Goal: Task Accomplishment & Management: Manage account settings

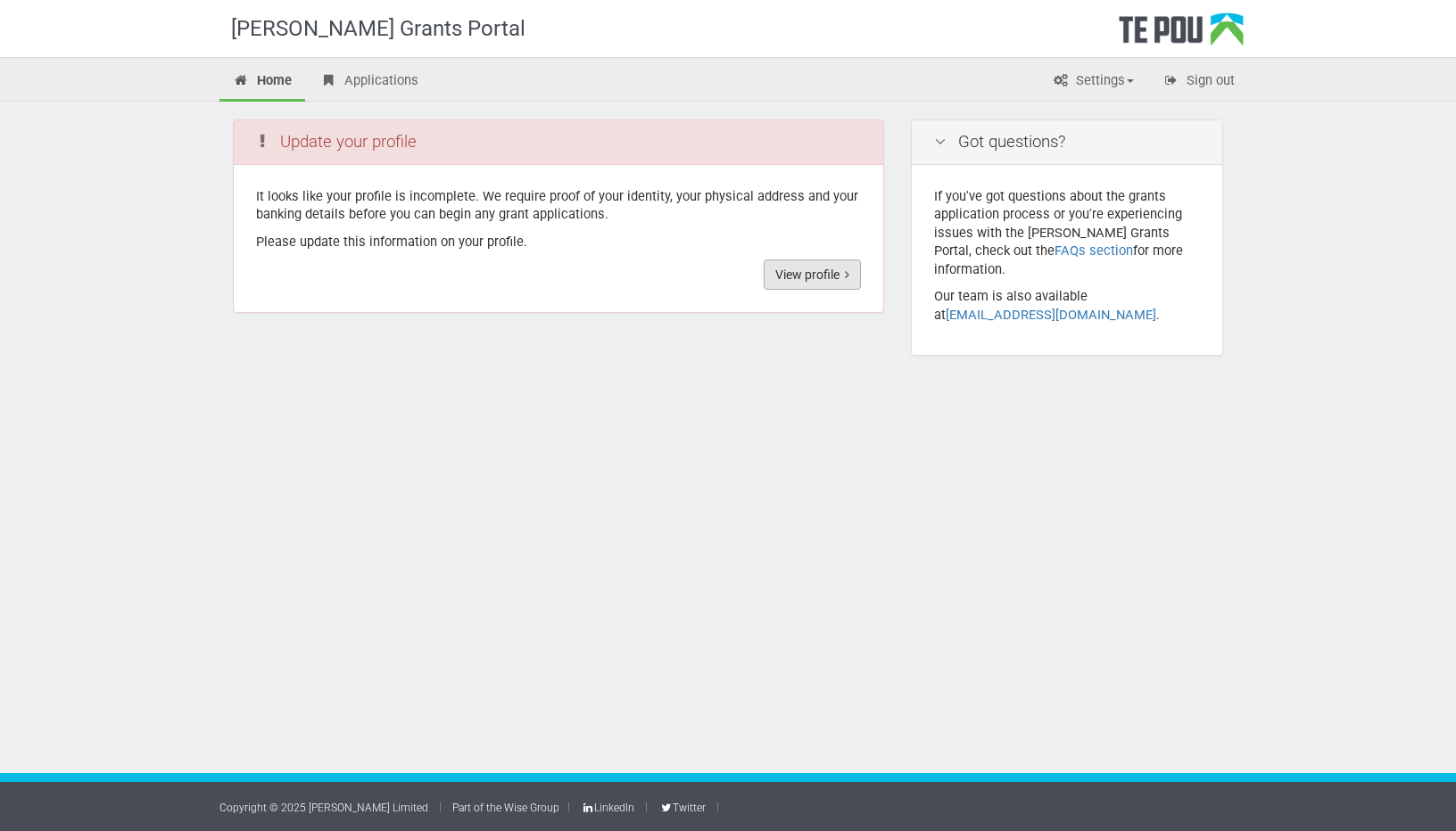
click at [795, 282] on link "View profile" at bounding box center [813, 274] width 98 height 30
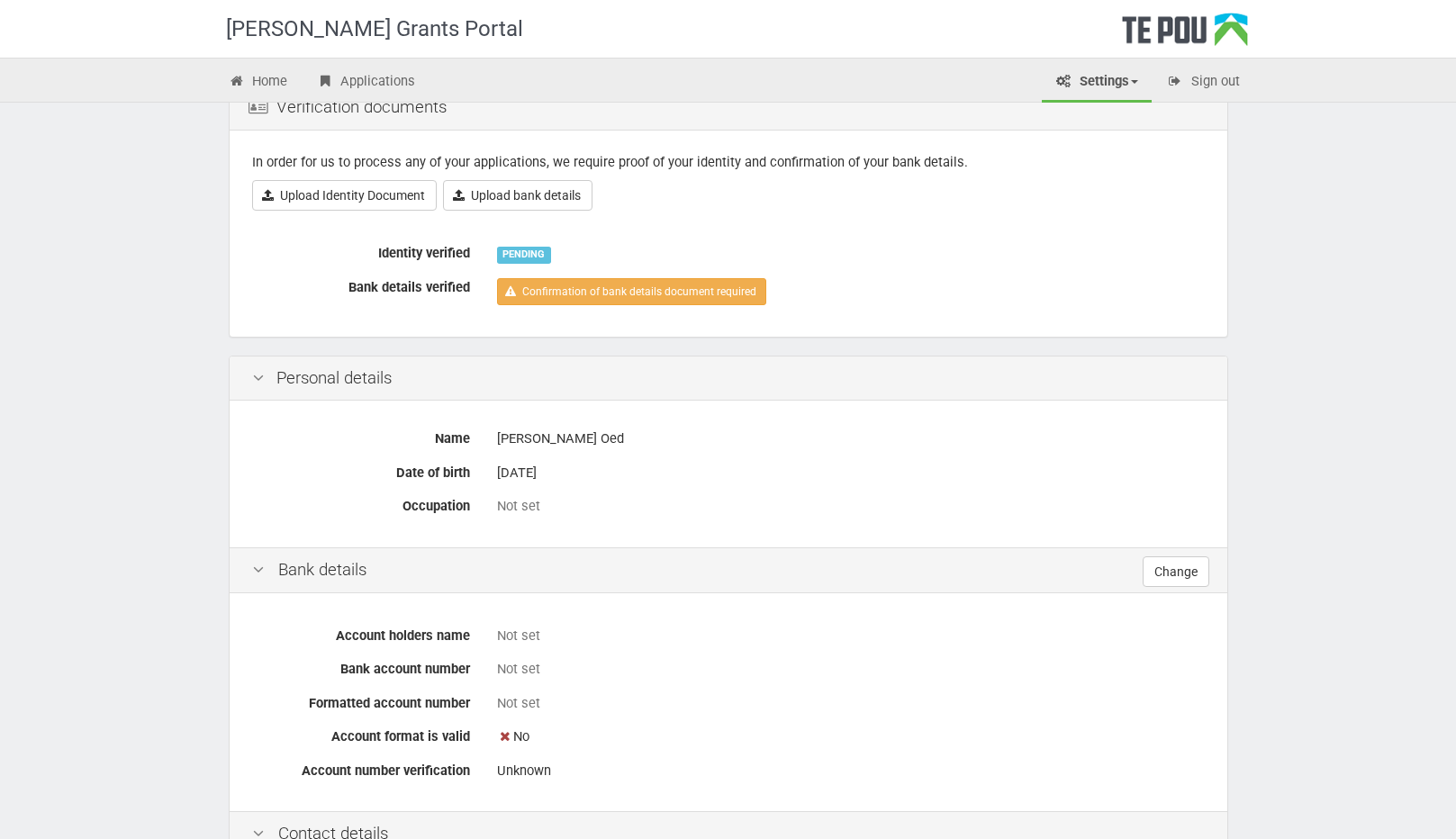
scroll to position [180, 0]
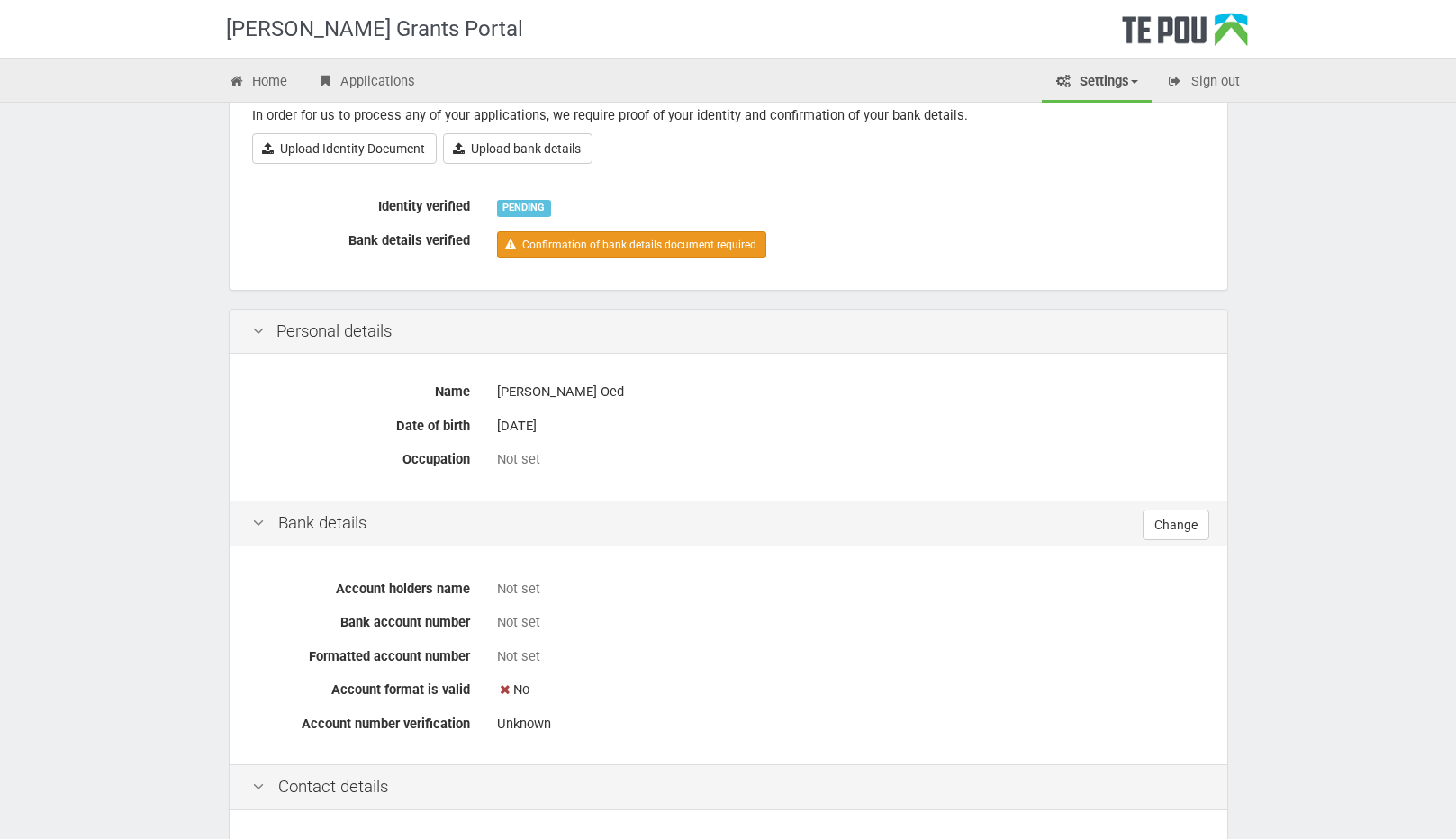
click at [686, 241] on link "Confirmation of bank details document required" at bounding box center [631, 245] width 269 height 27
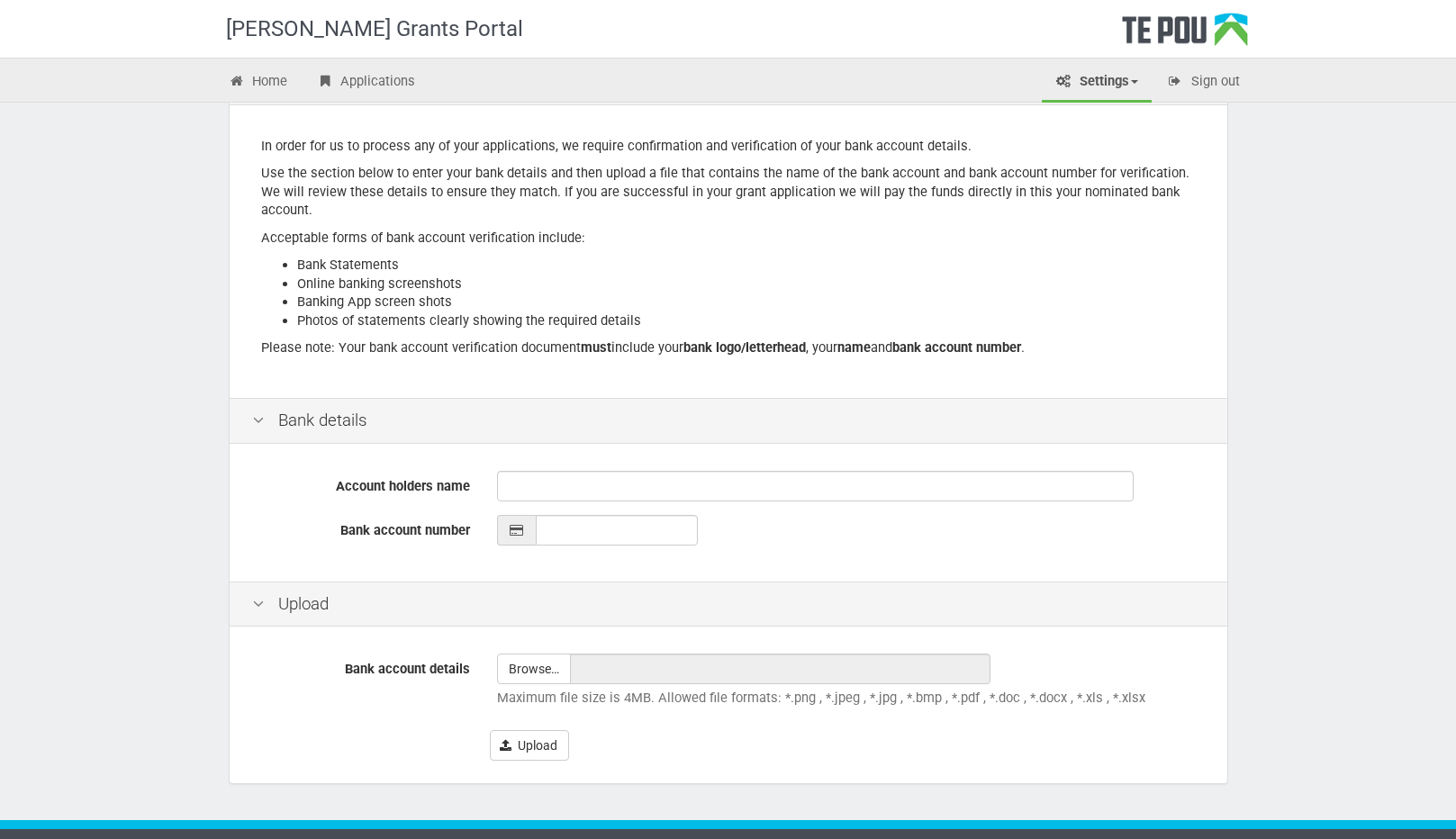
scroll to position [198, 0]
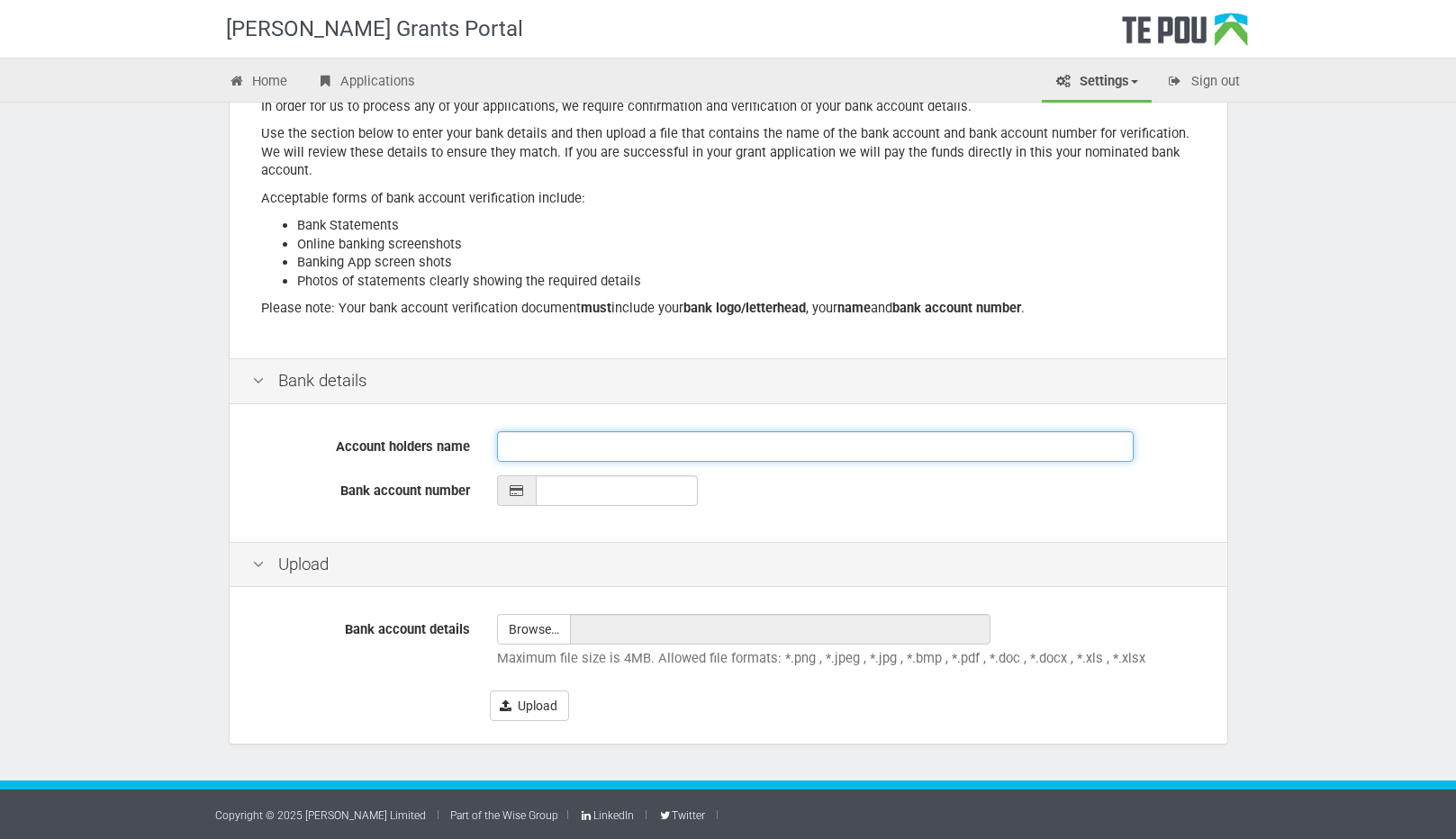
click at [661, 438] on input "Account holders name" at bounding box center [815, 447] width 637 height 30
type input "Elizabeth Oed"
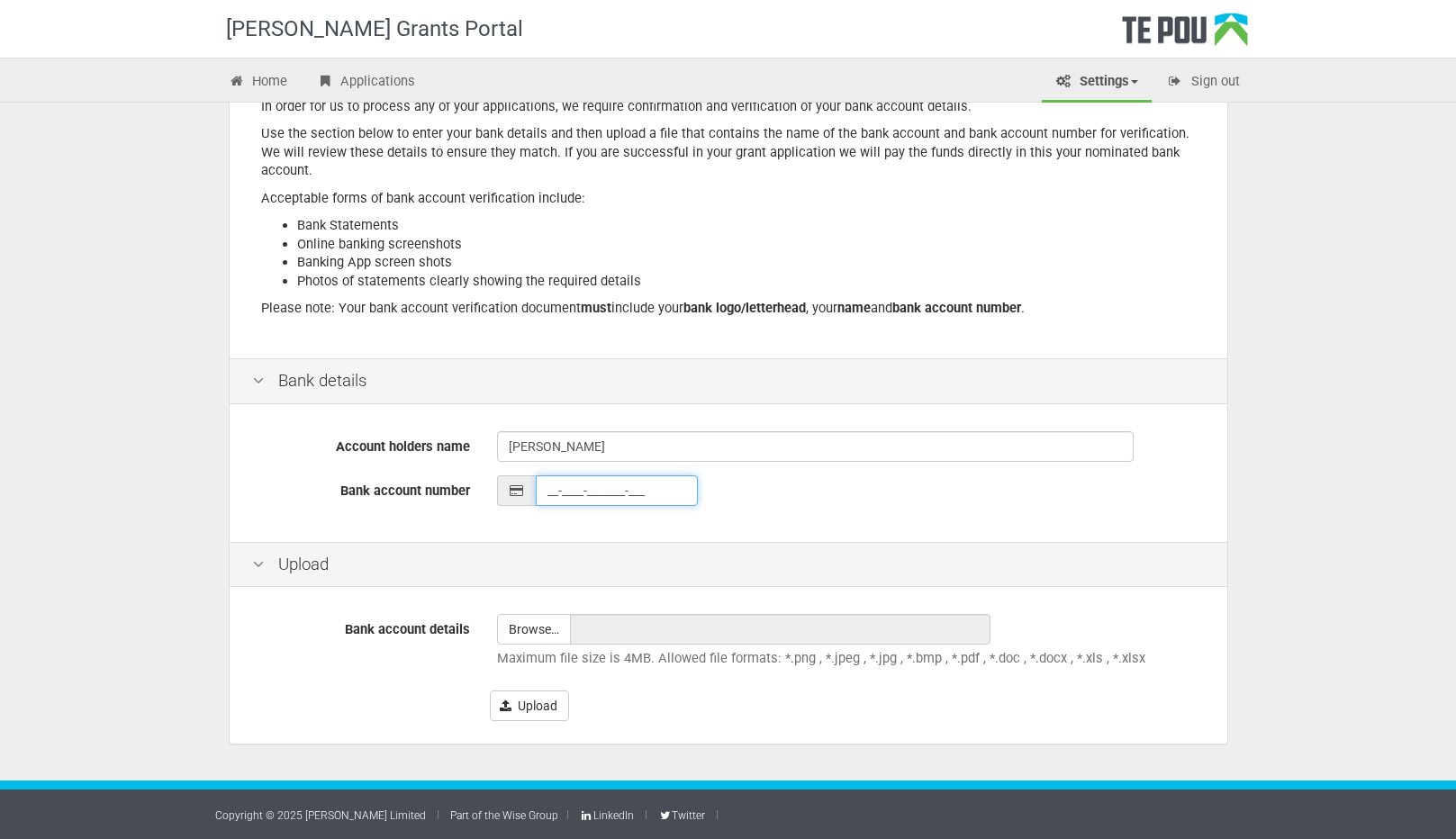
click at [595, 500] on input "__-____-_______-___" at bounding box center [616, 491] width 162 height 30
click at [549, 484] on input "__-____-_______-___" at bounding box center [616, 491] width 162 height 30
type input "38-9003-0723539-000"
click at [522, 621] on input "file" at bounding box center [534, 629] width 72 height 28
type input "C:\fakepath\00442319_09082025_001.pdf"
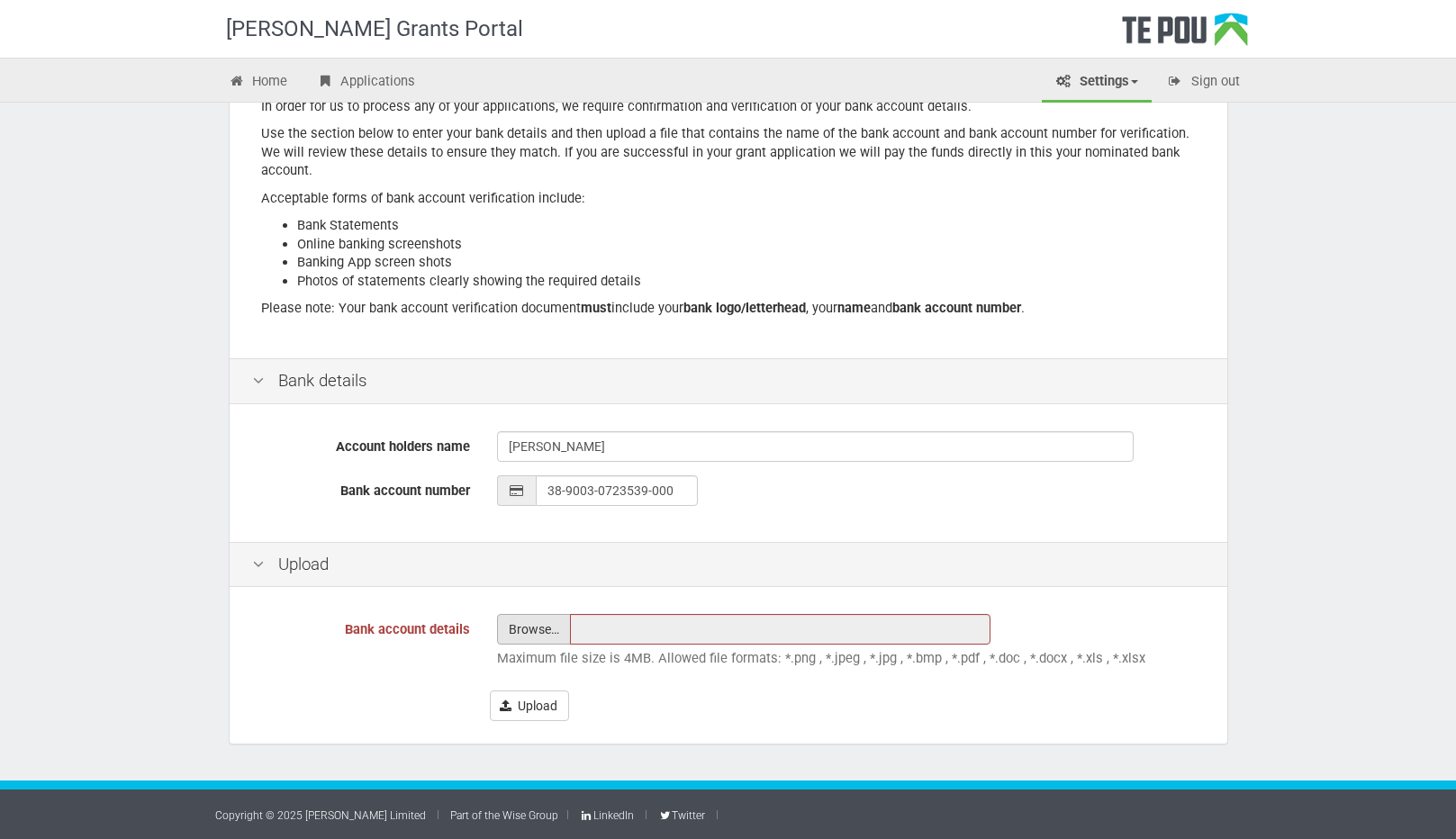
type input "00442319_09082025_001.pdf"
click at [542, 710] on button "Upload" at bounding box center [530, 706] width 80 height 30
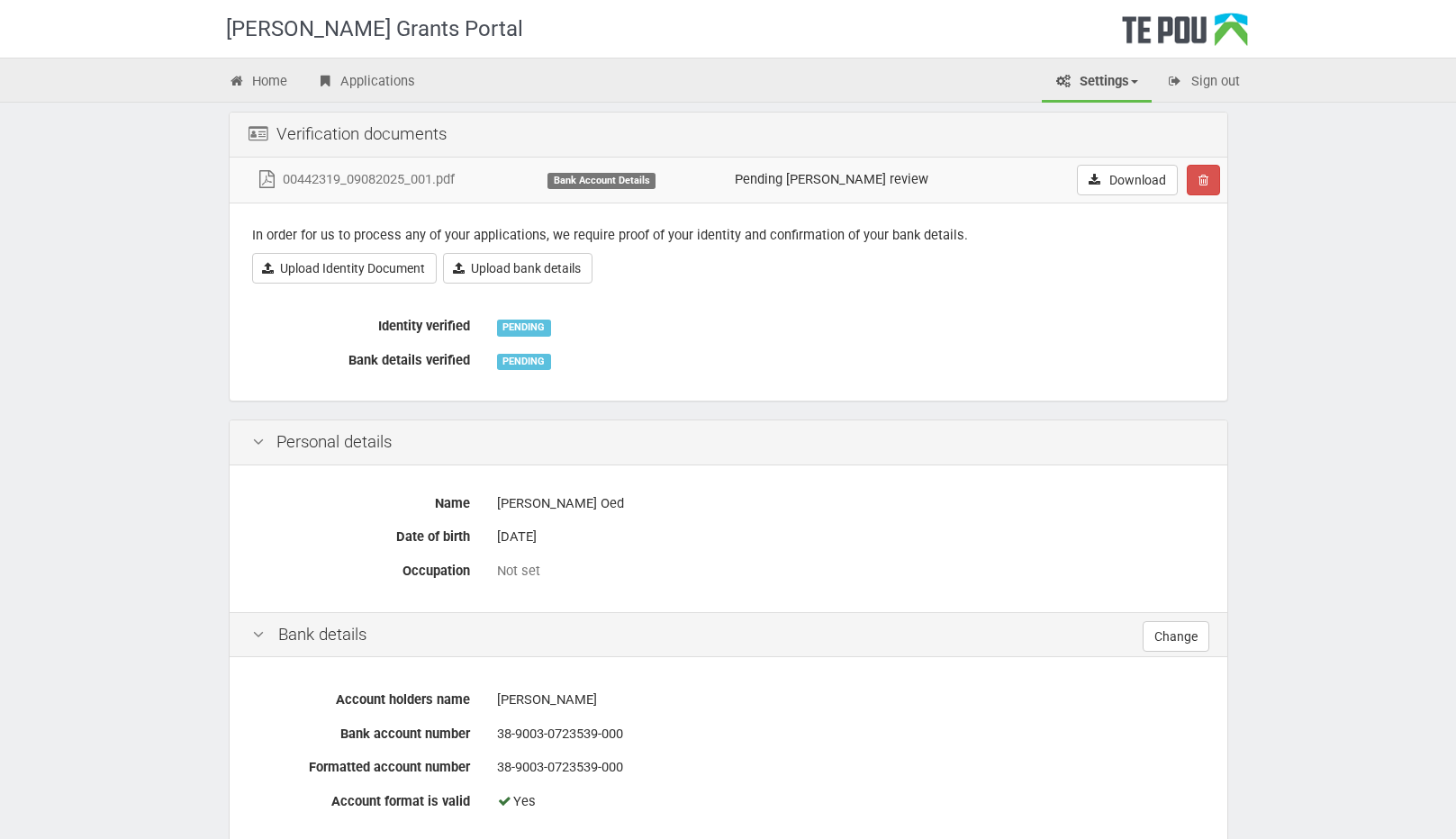
scroll to position [87, 0]
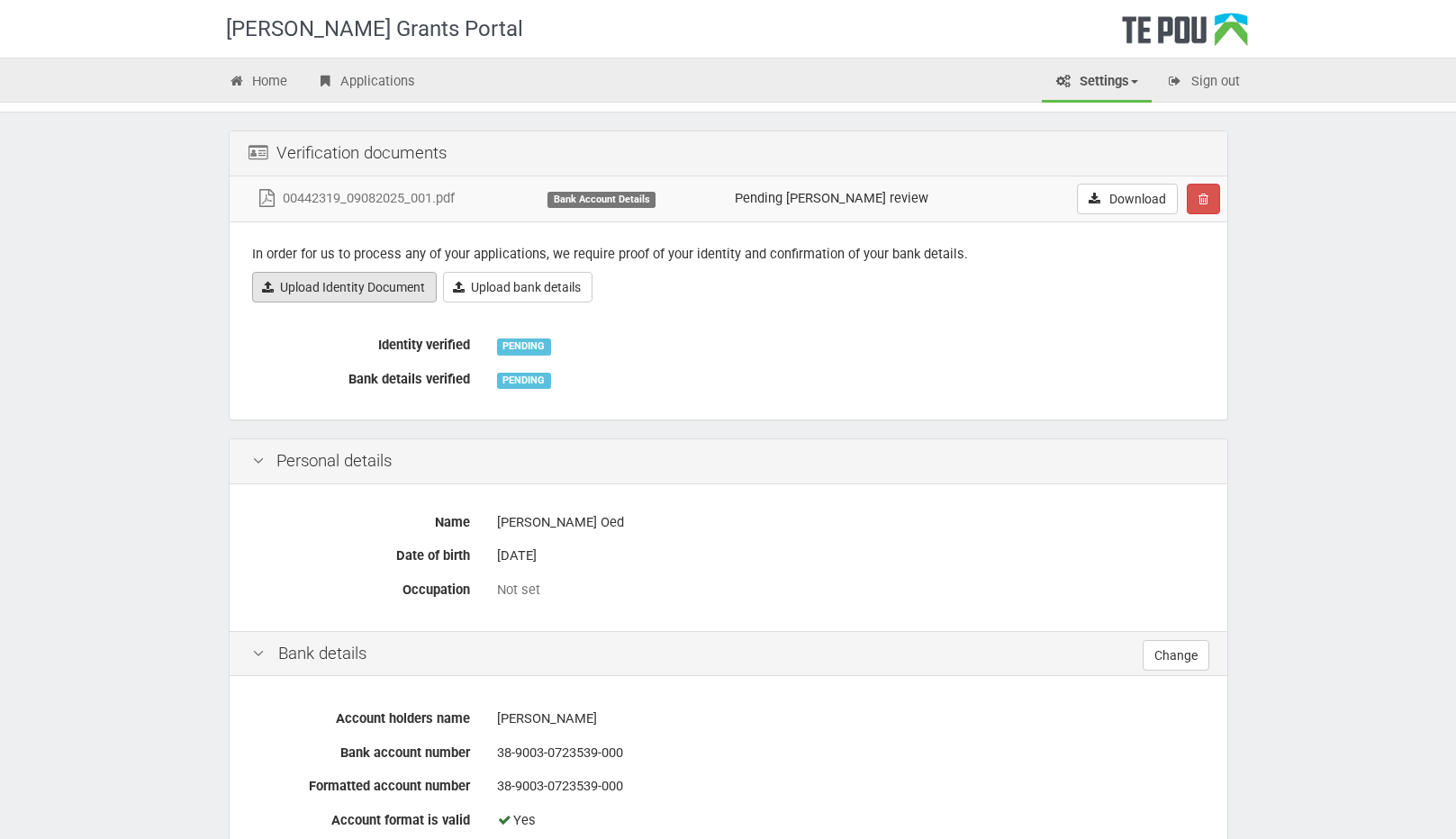
click at [363, 282] on link "Upload Identity Document" at bounding box center [344, 287] width 185 height 30
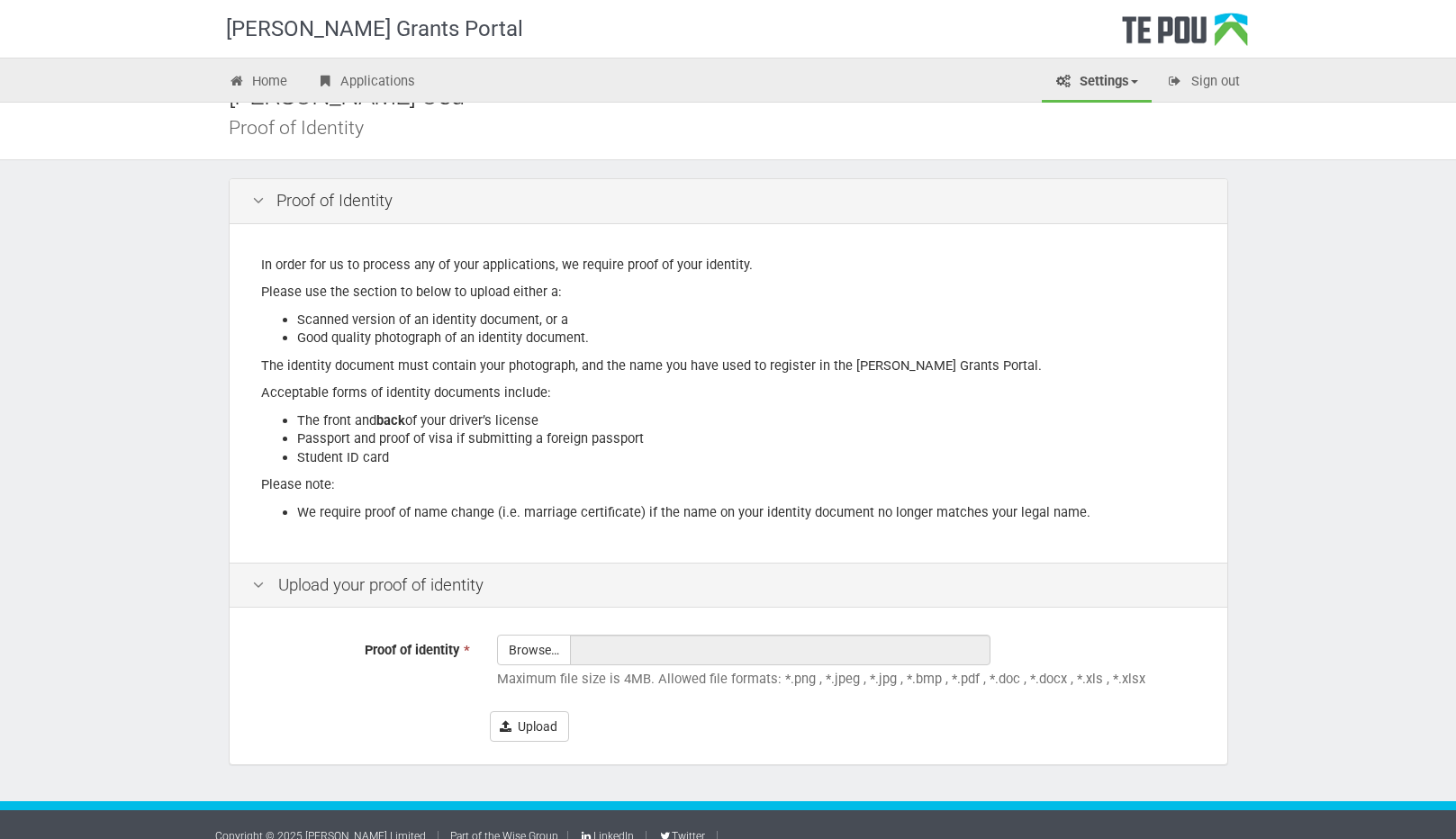
scroll to position [61, 0]
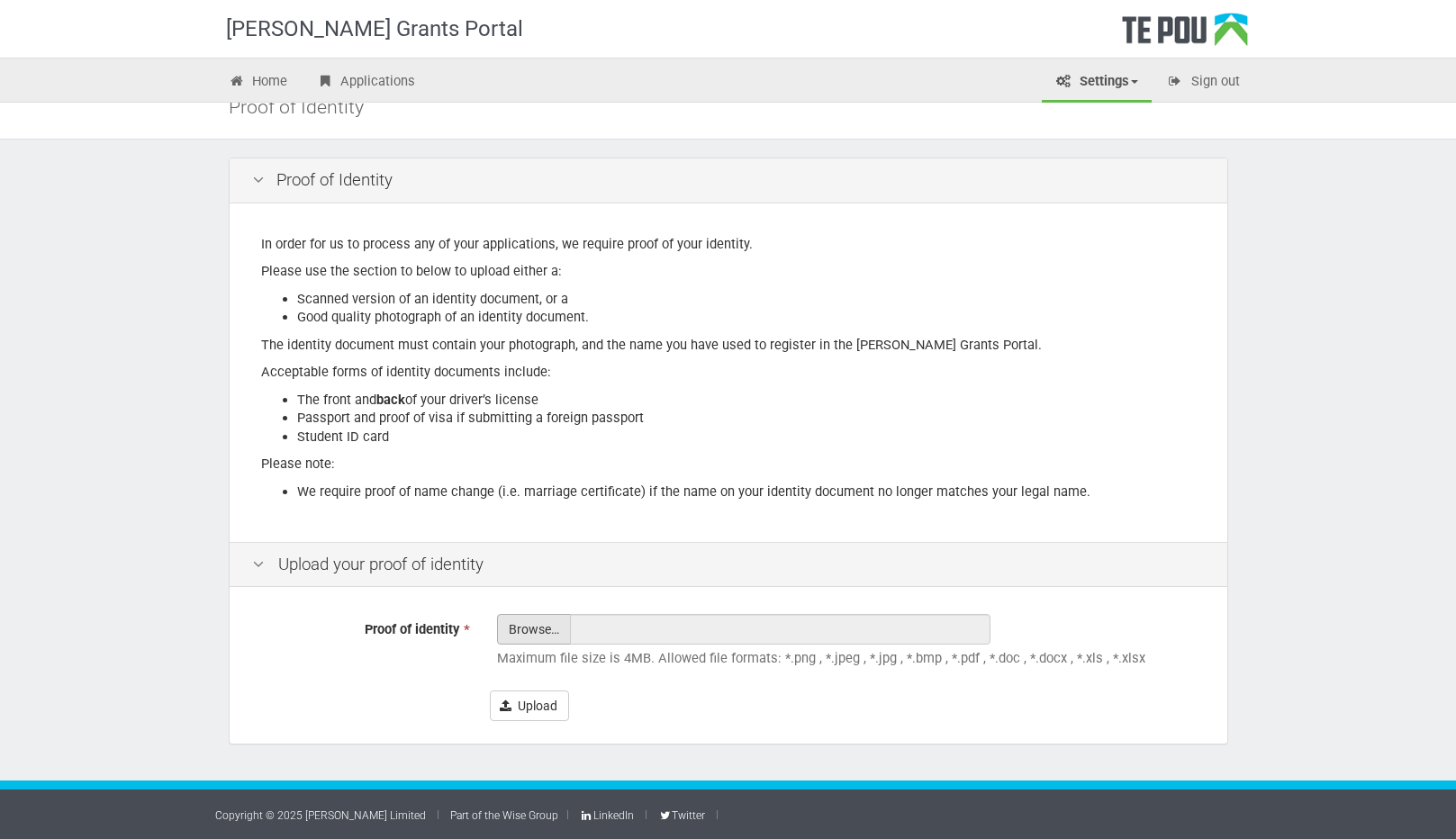
click at [524, 630] on input "Proof of identity *" at bounding box center [534, 680] width 72 height 129
type input "C:\fakepath\4151_001.pdf"
type input "4151_001.pdf"
click at [541, 699] on button "Upload" at bounding box center [530, 706] width 80 height 30
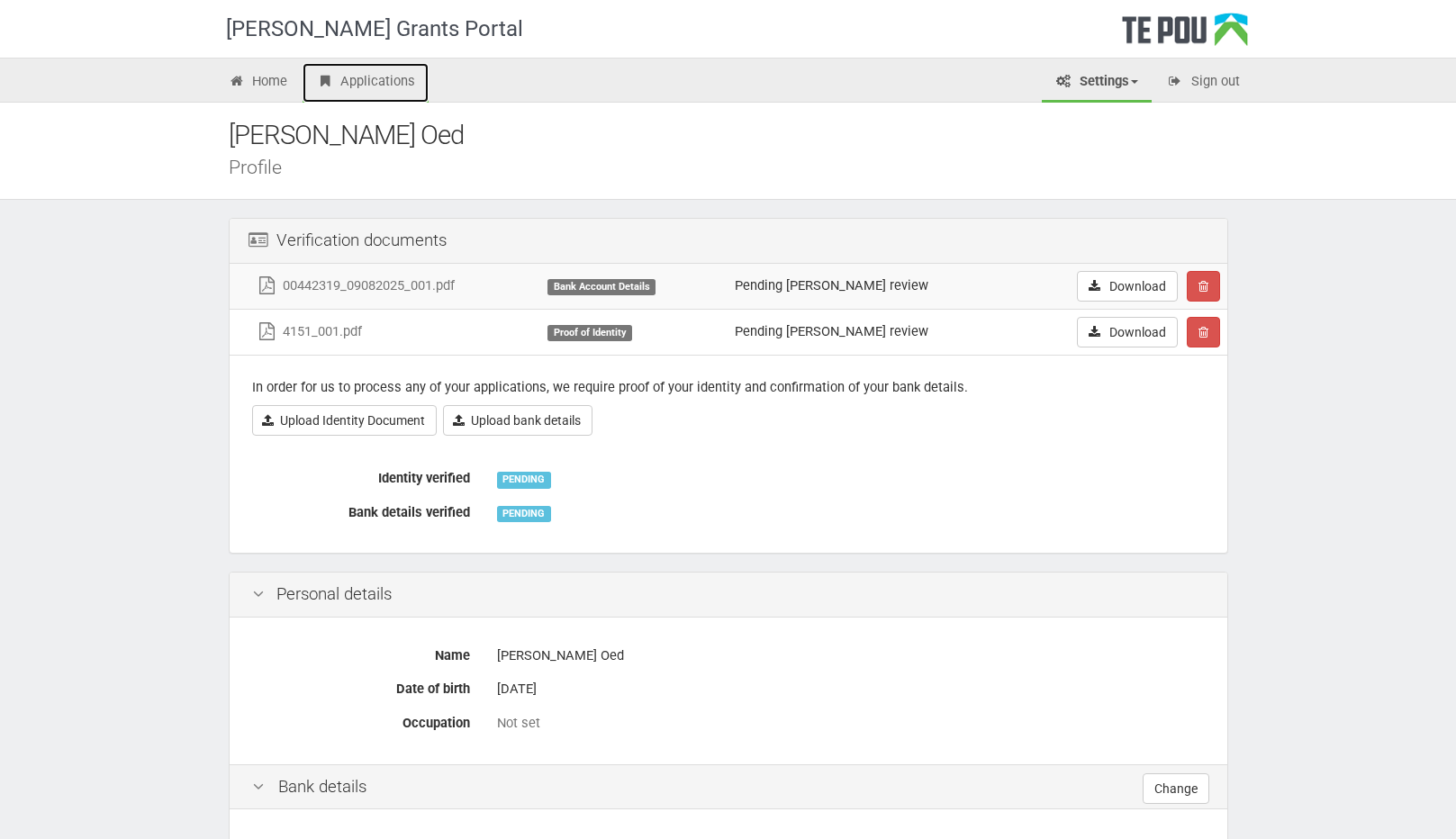
click at [348, 75] on link "Applications" at bounding box center [365, 82] width 126 height 40
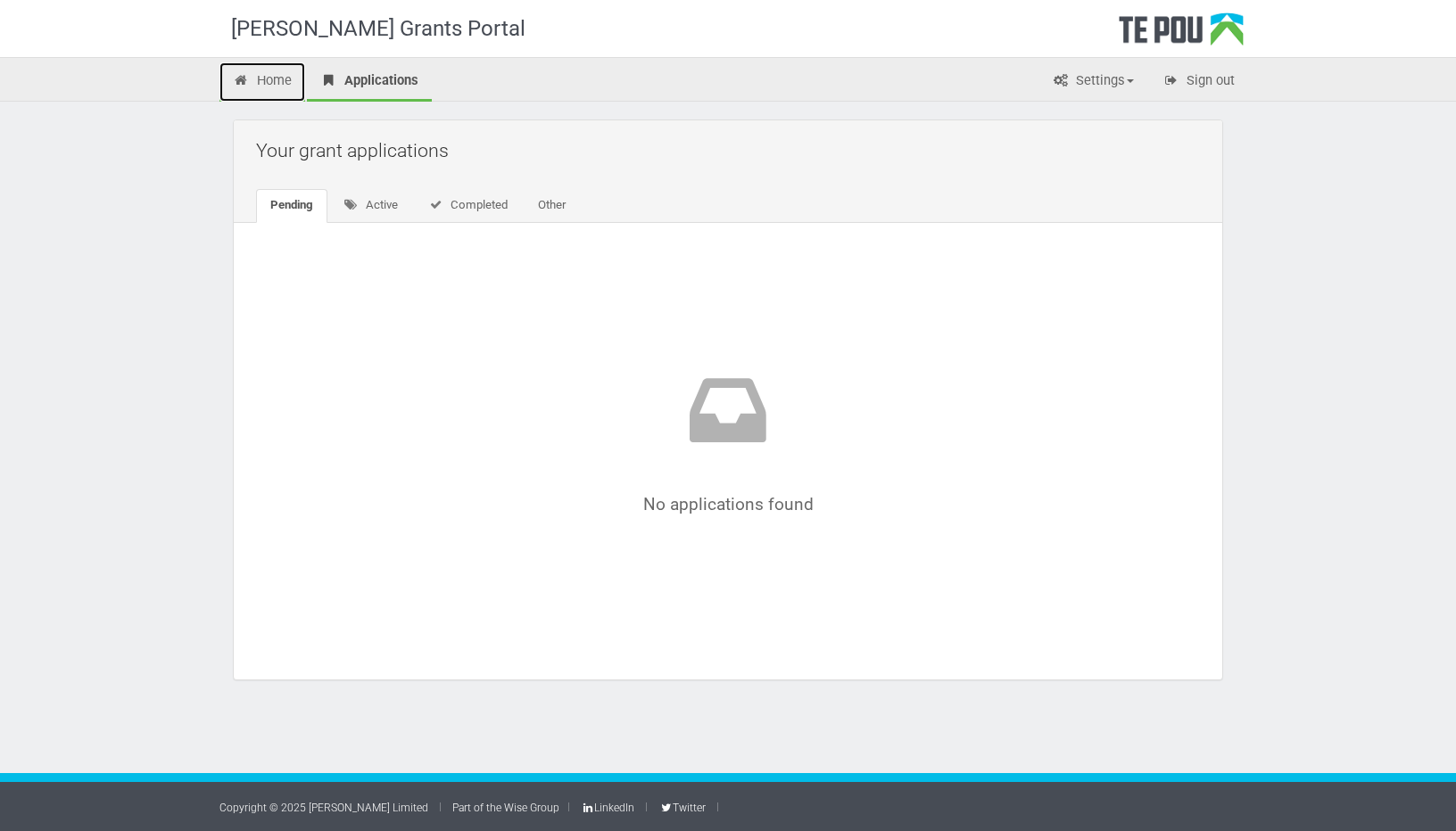
click at [273, 85] on link "Home" at bounding box center [262, 82] width 85 height 39
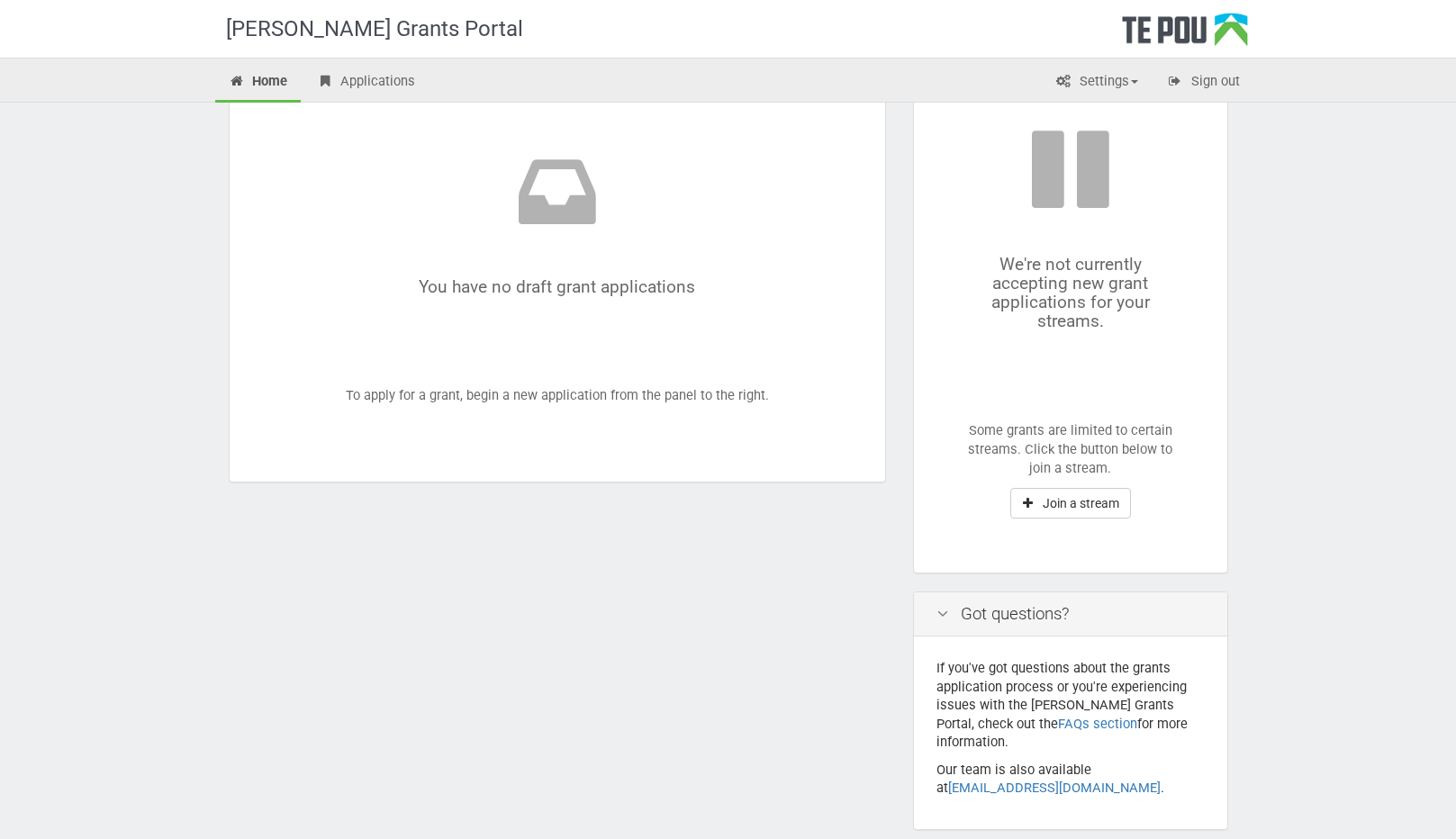
scroll to position [180, 0]
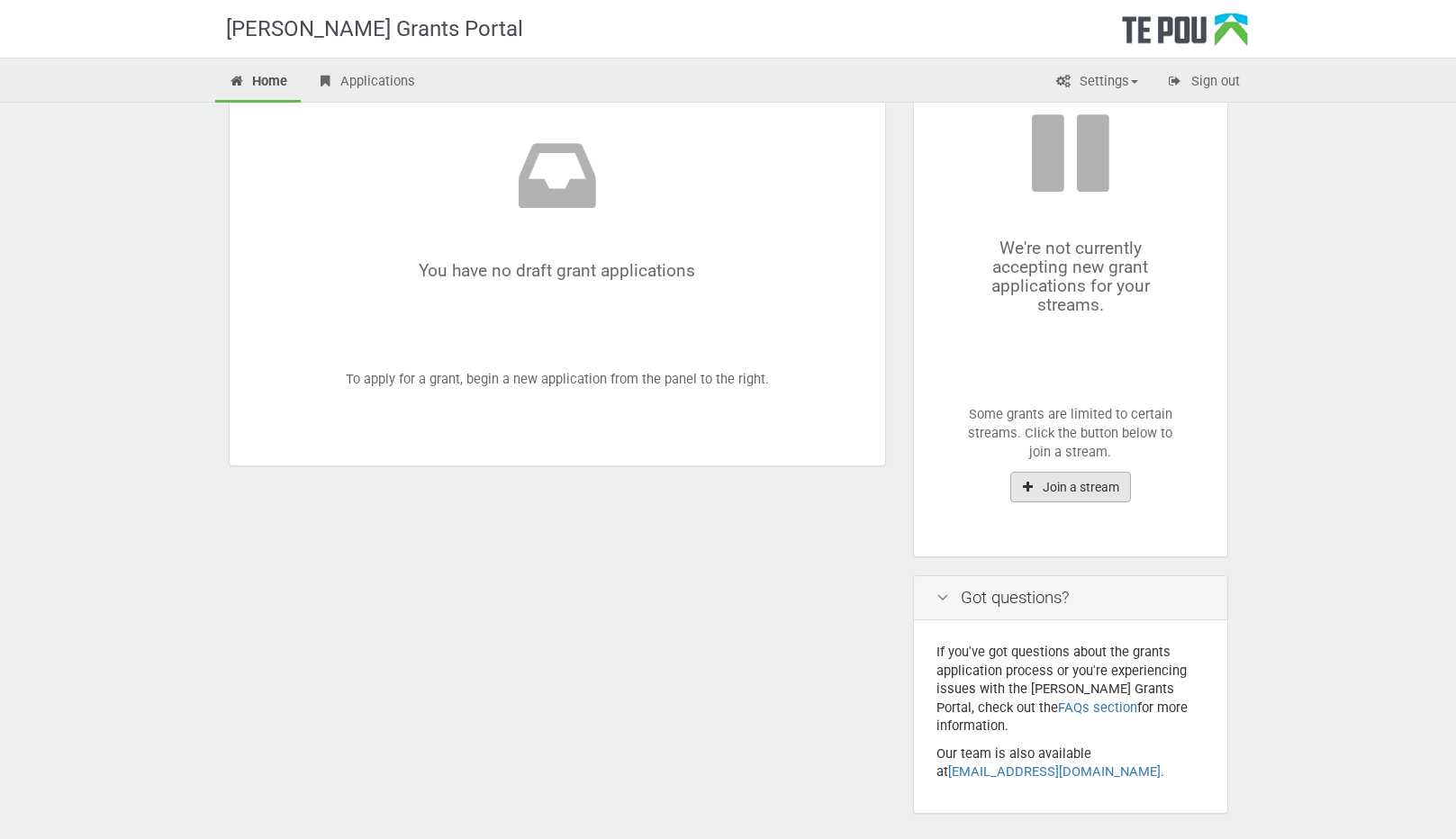
click at [1078, 491] on button "Join a stream" at bounding box center [1070, 487] width 120 height 30
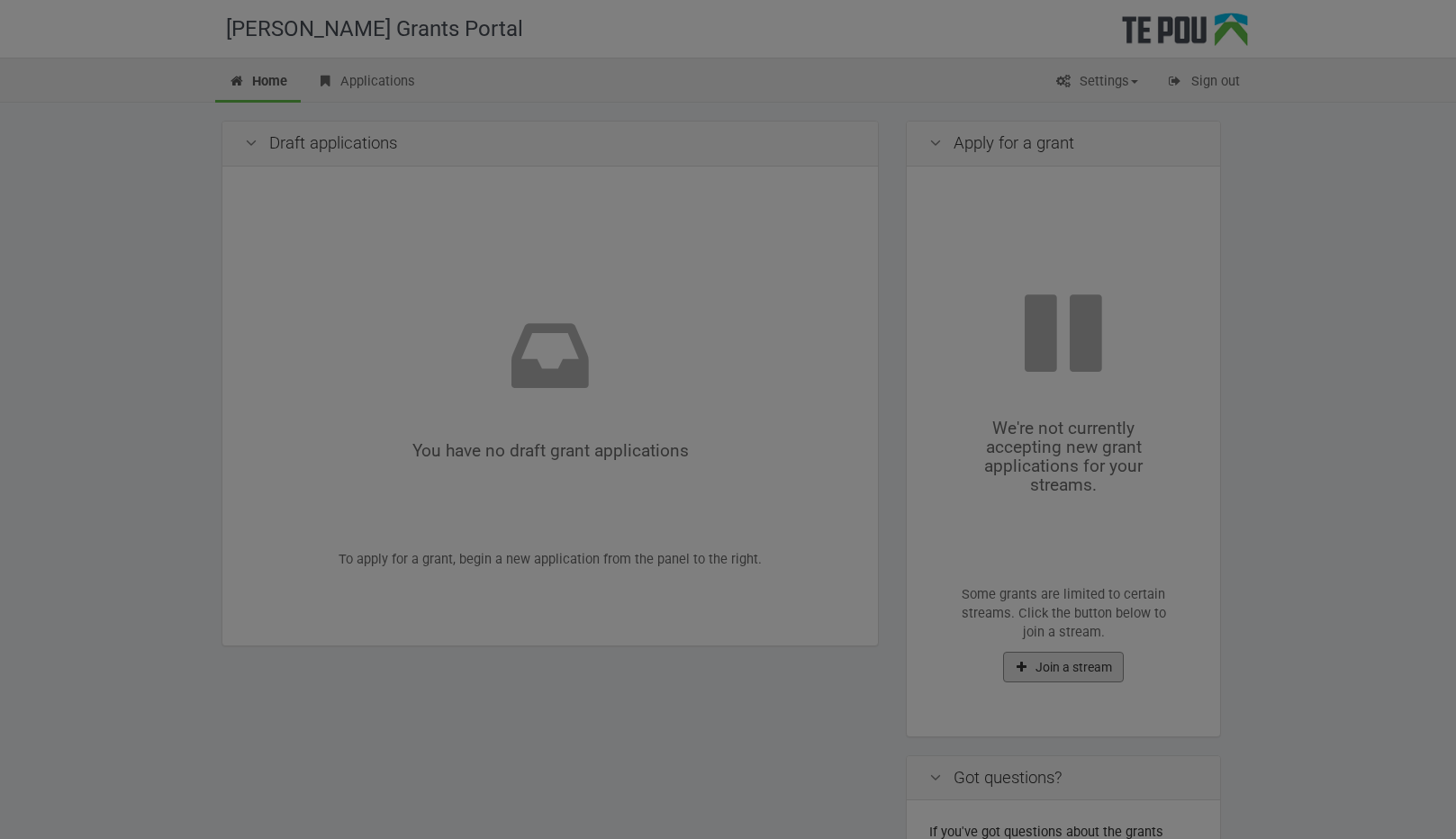
scroll to position [0, 0]
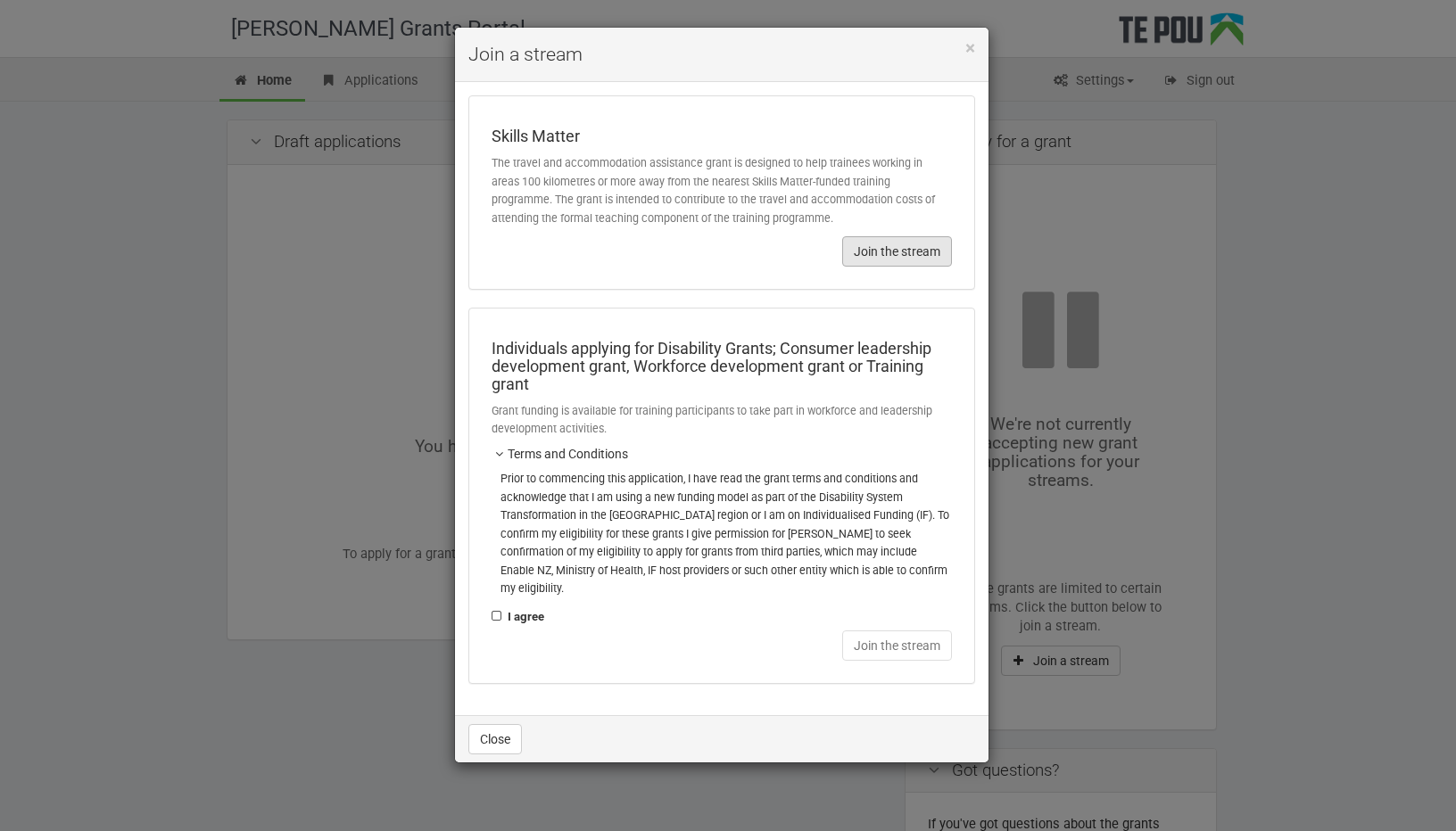
click at [914, 241] on button "Join the stream" at bounding box center [897, 252] width 110 height 30
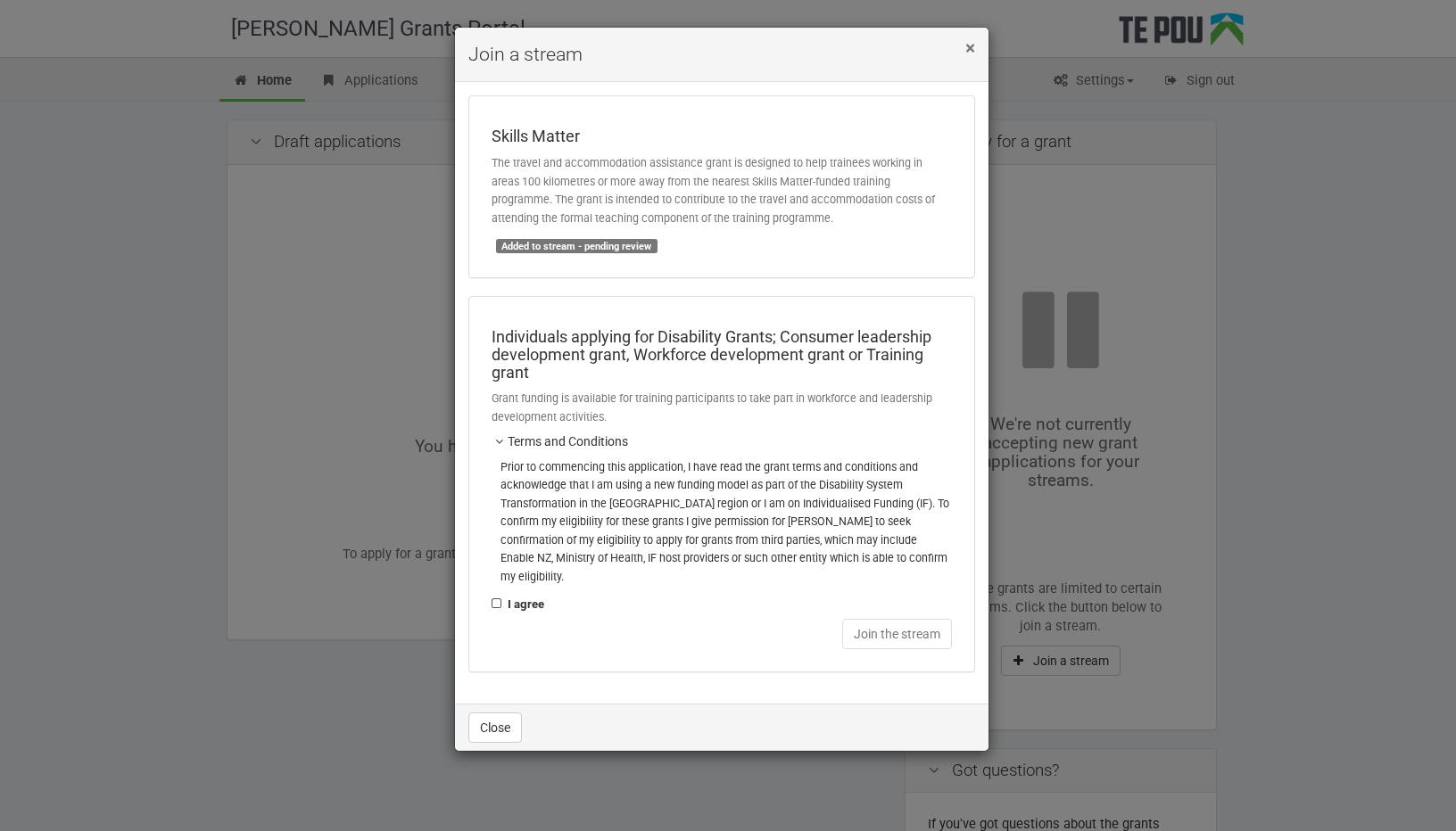
click at [970, 43] on span "×" at bounding box center [970, 48] width 9 height 22
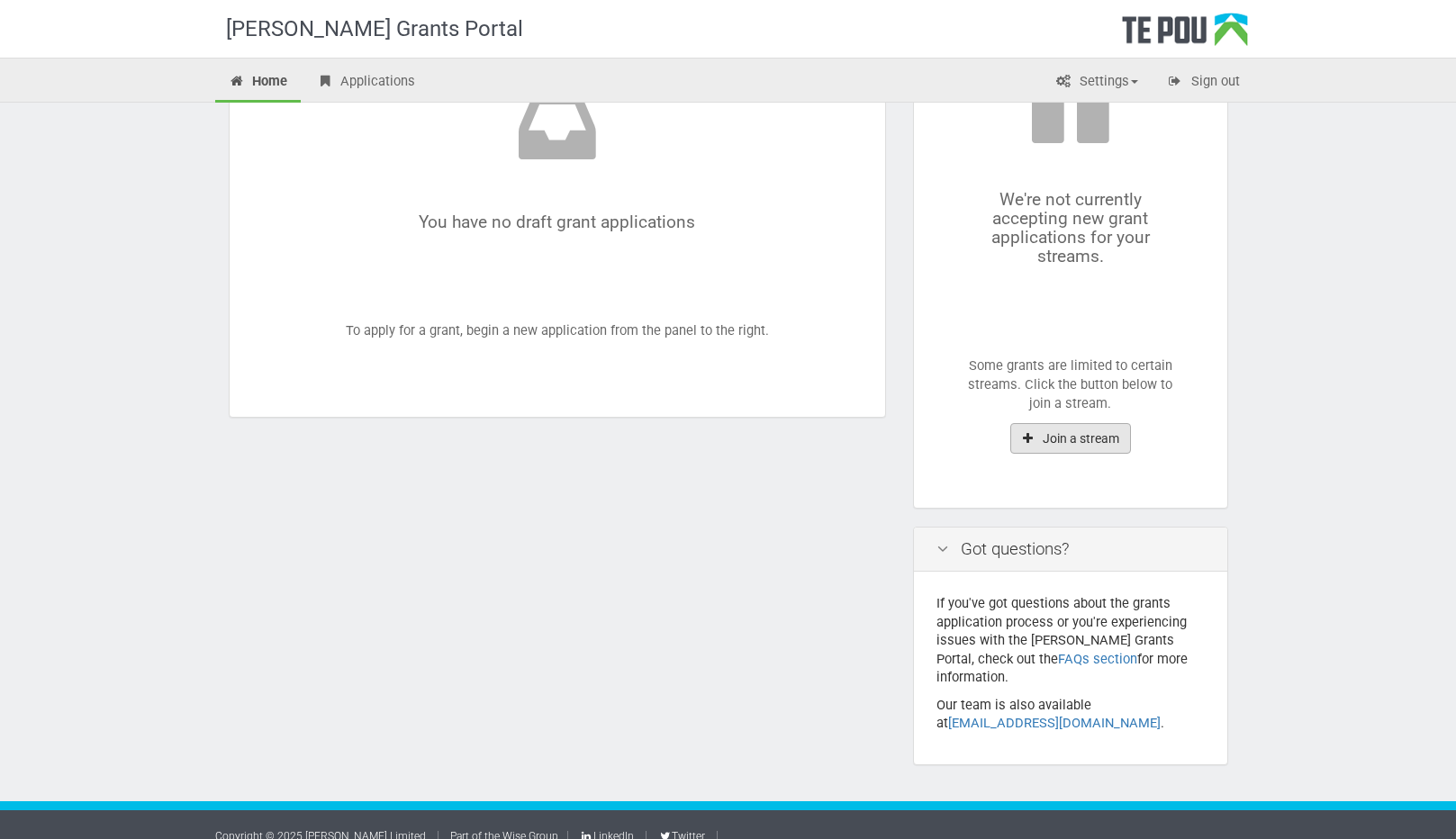
scroll to position [230, 0]
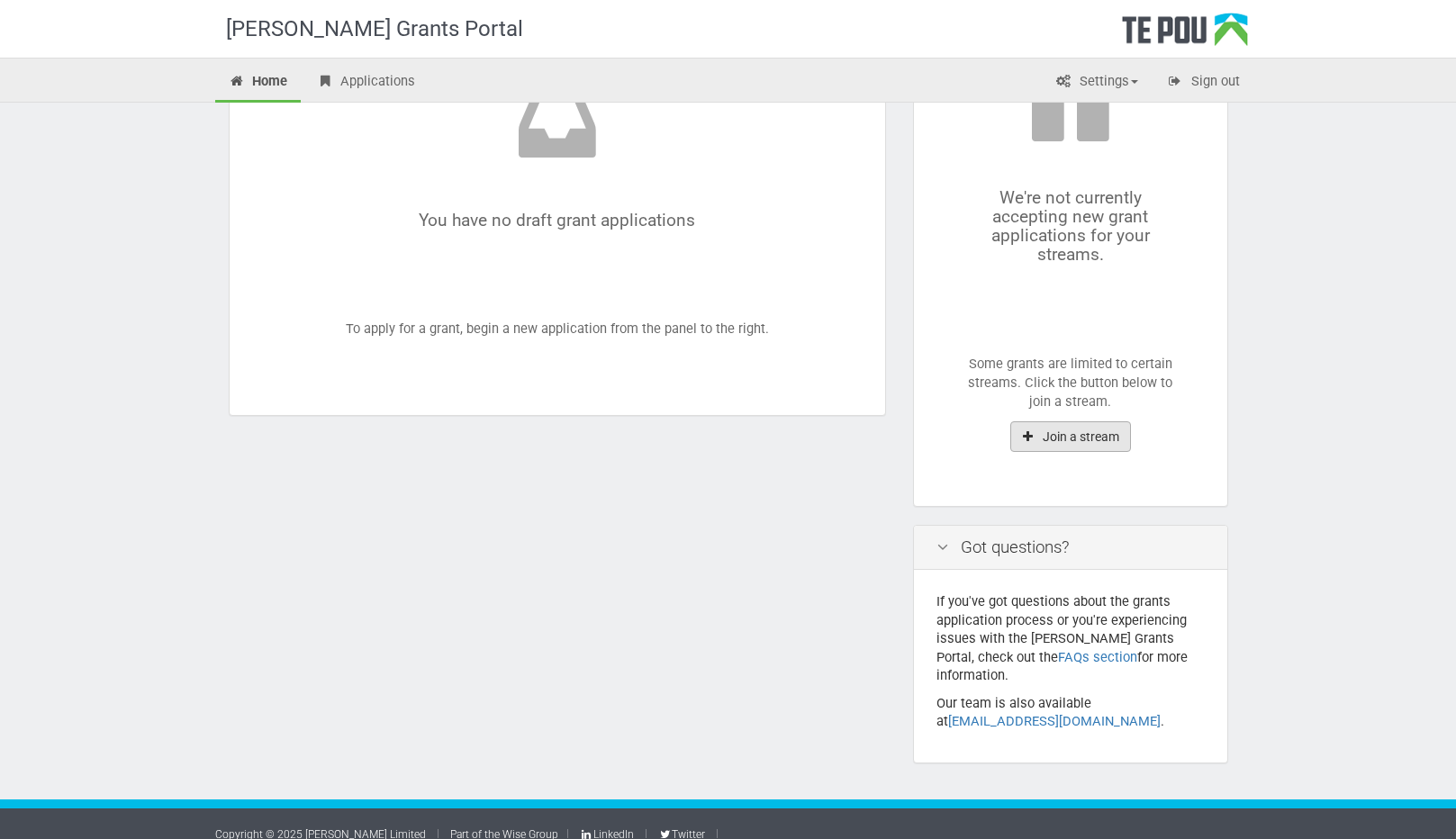
click at [1093, 440] on button "Join a stream" at bounding box center [1070, 437] width 120 height 30
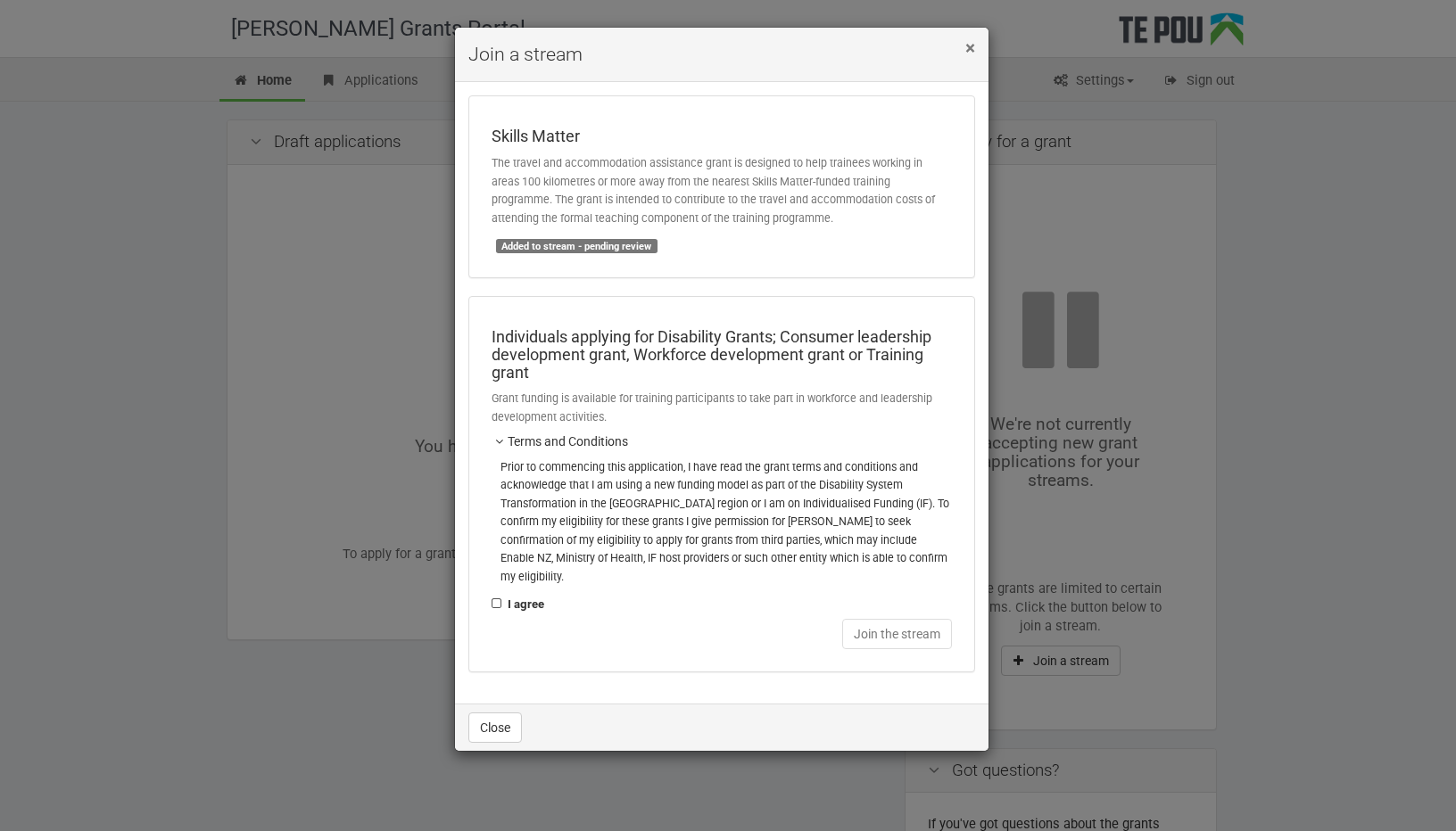
click at [970, 53] on span "×" at bounding box center [970, 48] width 9 height 22
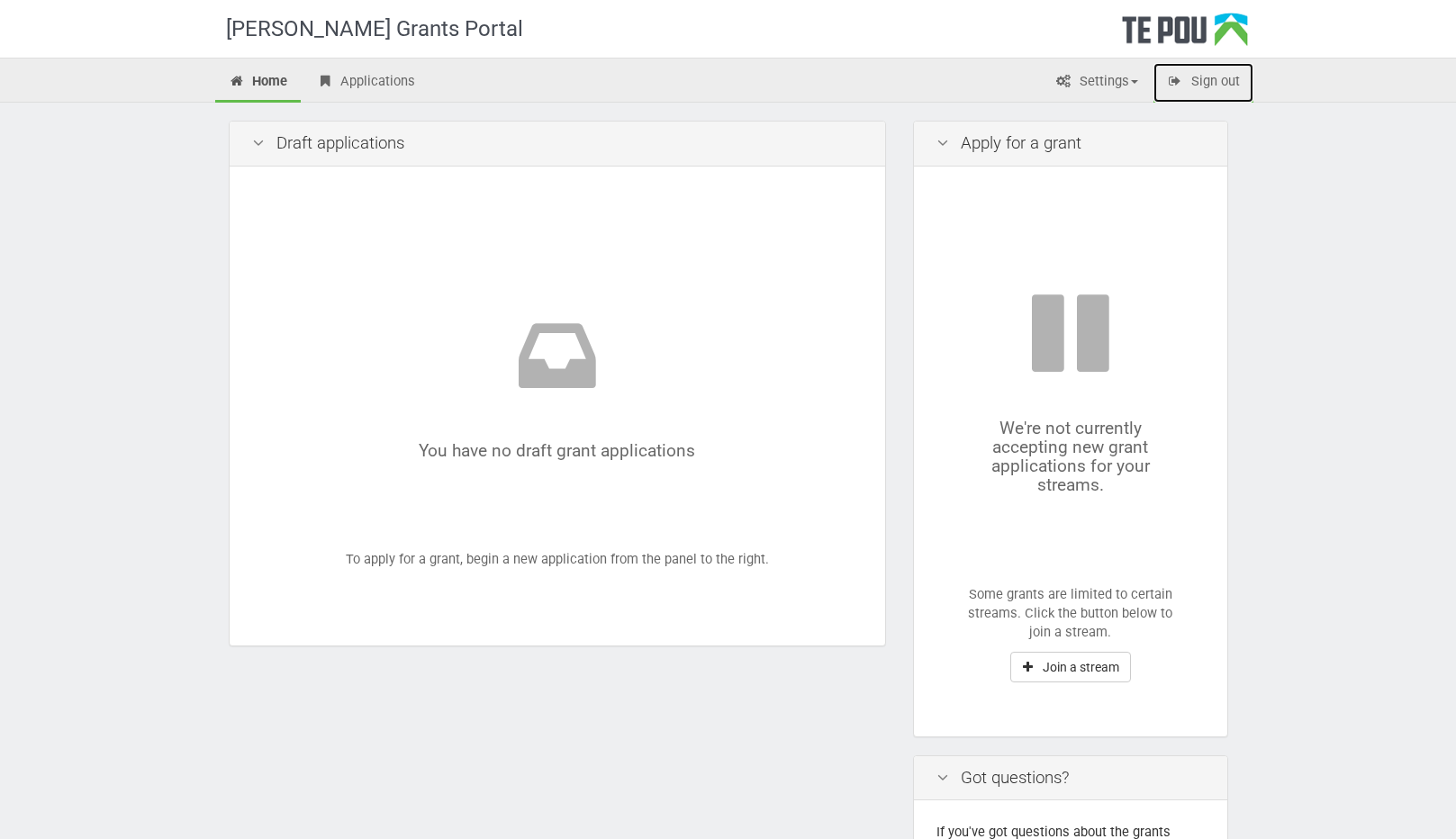
click at [1236, 89] on link "Sign out" at bounding box center [1203, 82] width 100 height 40
